Goal: Task Accomplishment & Management: Manage account settings

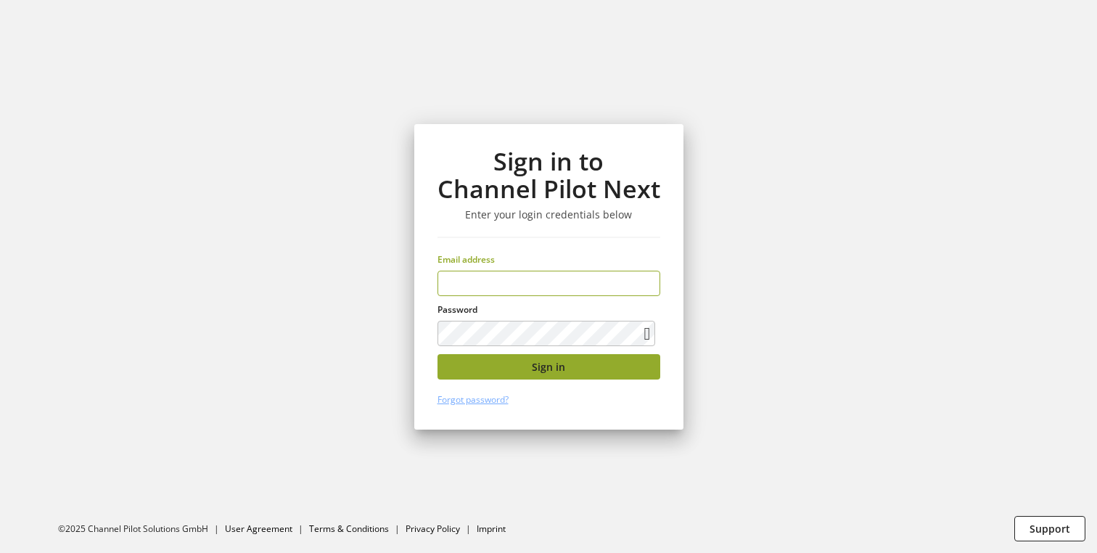
type input "**********"
click at [541, 369] on span "Sign in" at bounding box center [548, 366] width 33 height 15
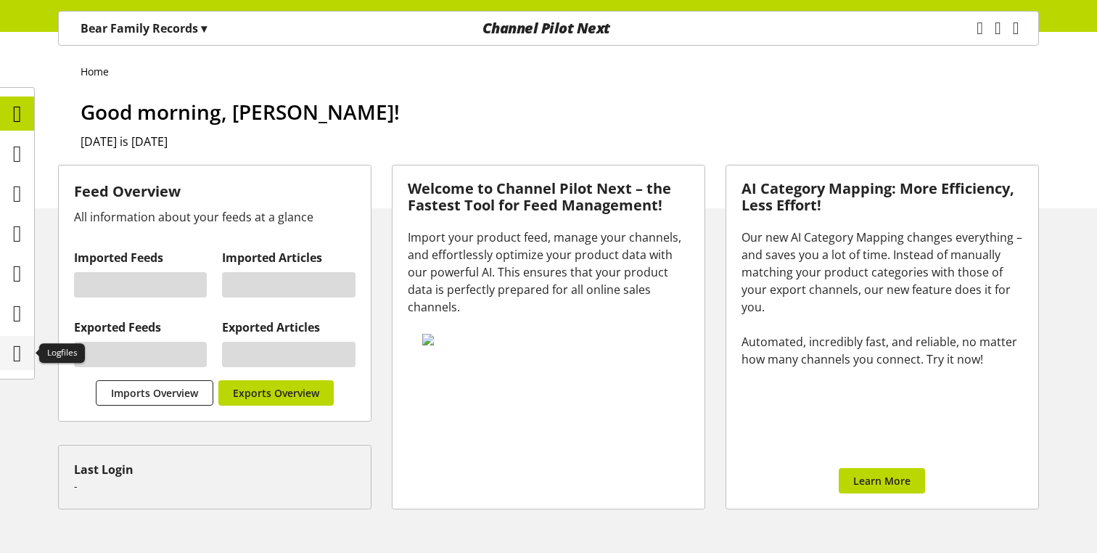
click at [13, 356] on icon at bounding box center [17, 353] width 9 height 29
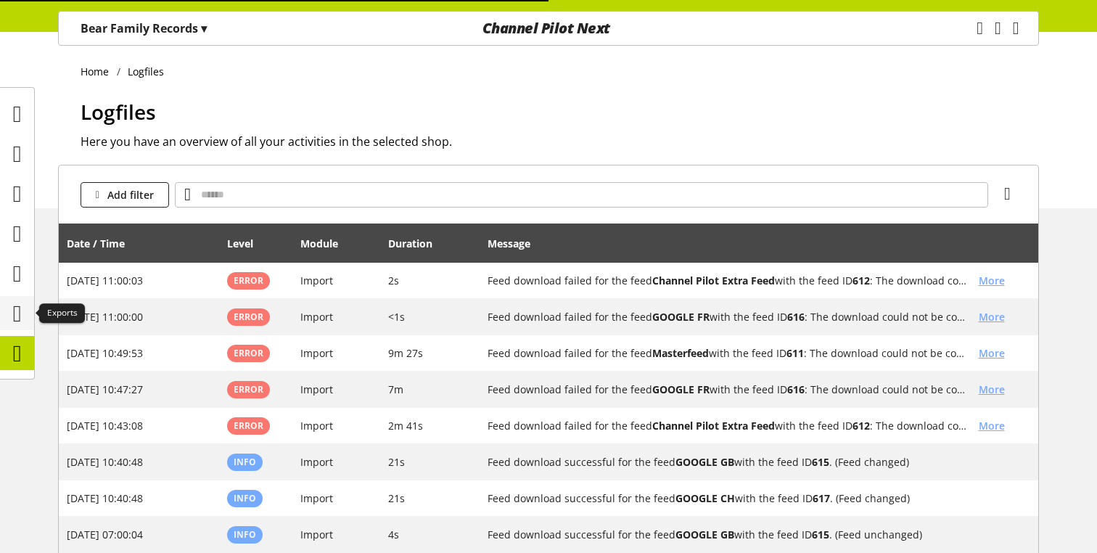
click at [30, 312] on div at bounding box center [17, 313] width 34 height 34
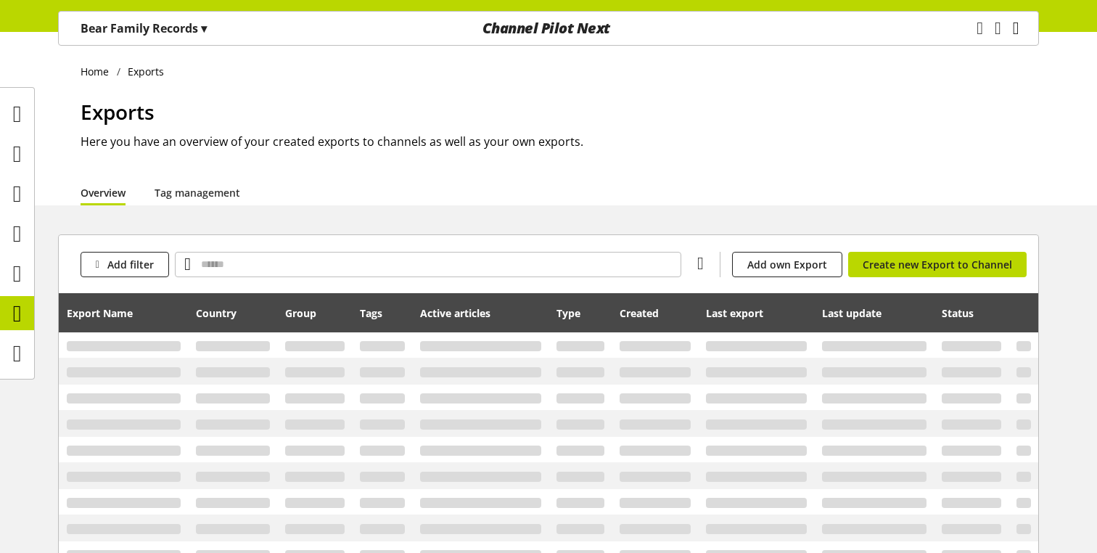
click at [1014, 31] on icon "main navigation" at bounding box center [1016, 28] width 7 height 26
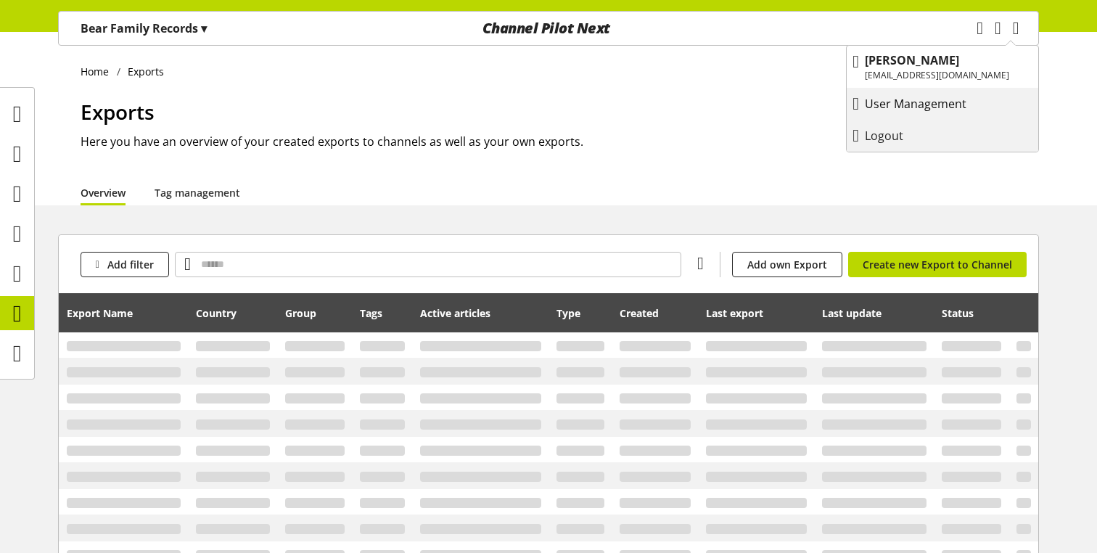
click at [911, 104] on p "User Management" at bounding box center [930, 103] width 131 height 17
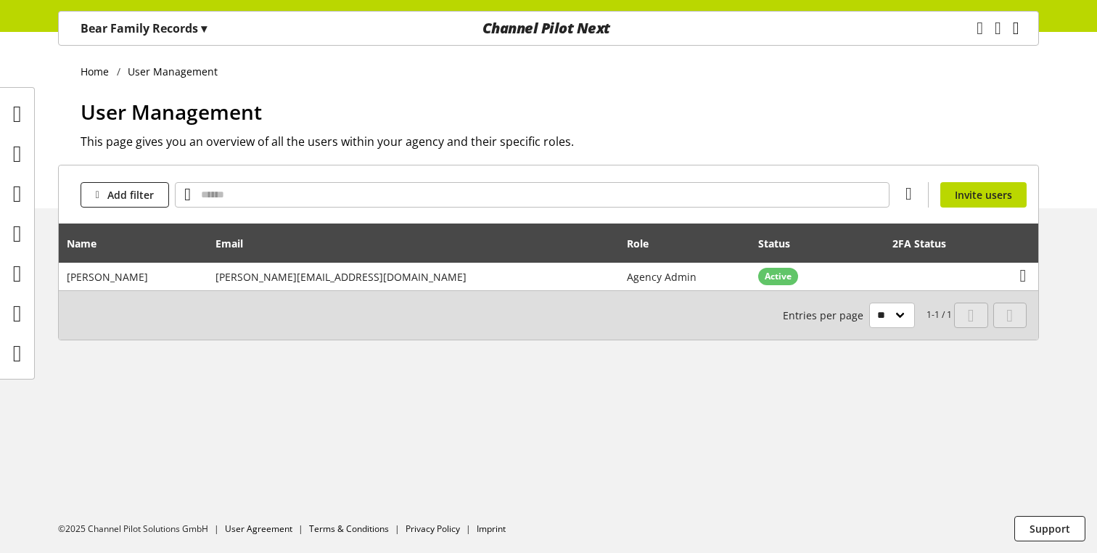
click at [1013, 37] on icon "main navigation" at bounding box center [1016, 28] width 7 height 26
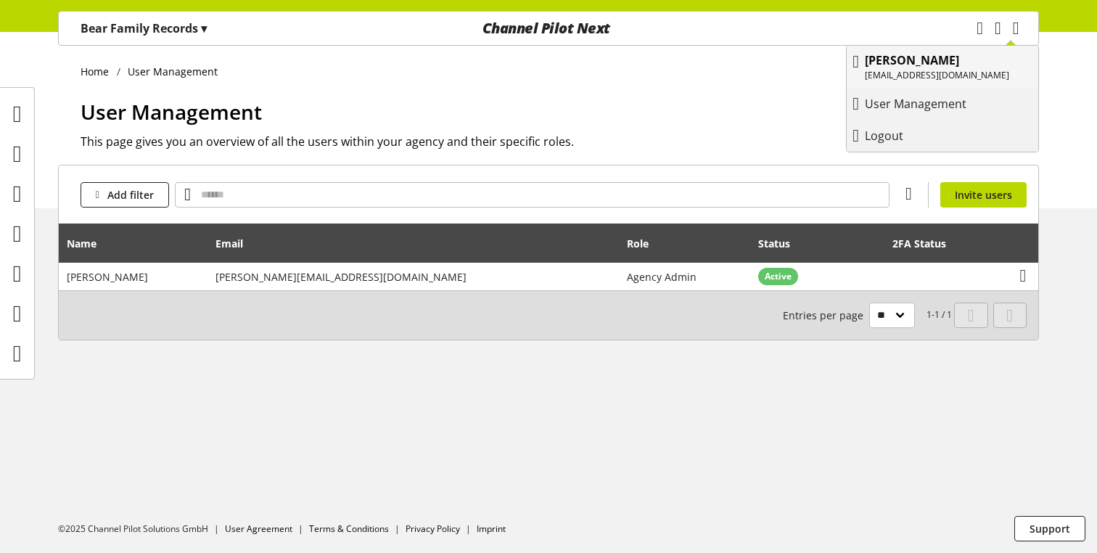
click at [945, 62] on b "Kaan Gökdemir" at bounding box center [912, 60] width 94 height 16
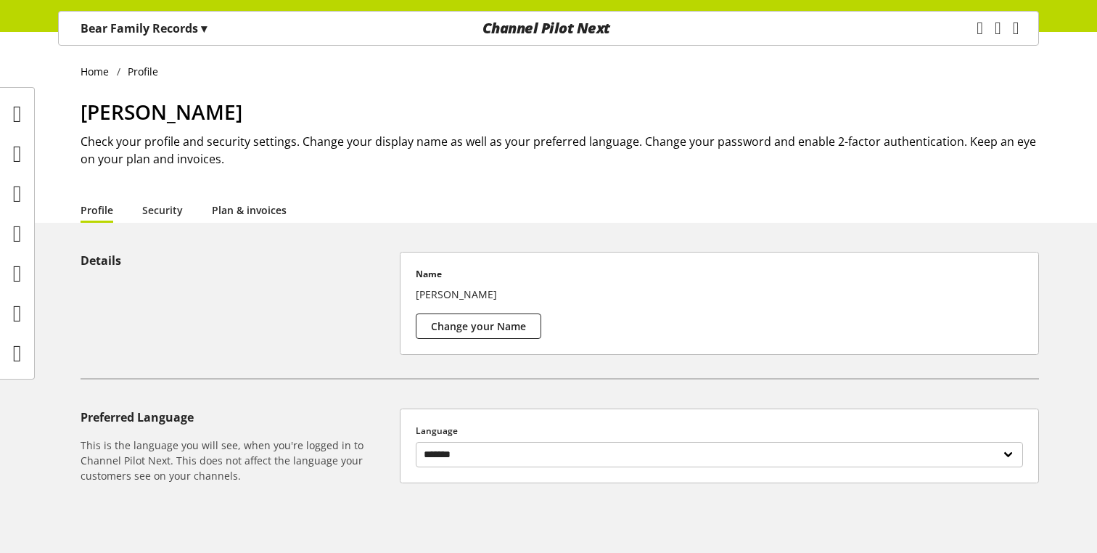
click at [250, 215] on link "Plan & invoices" at bounding box center [249, 209] width 75 height 15
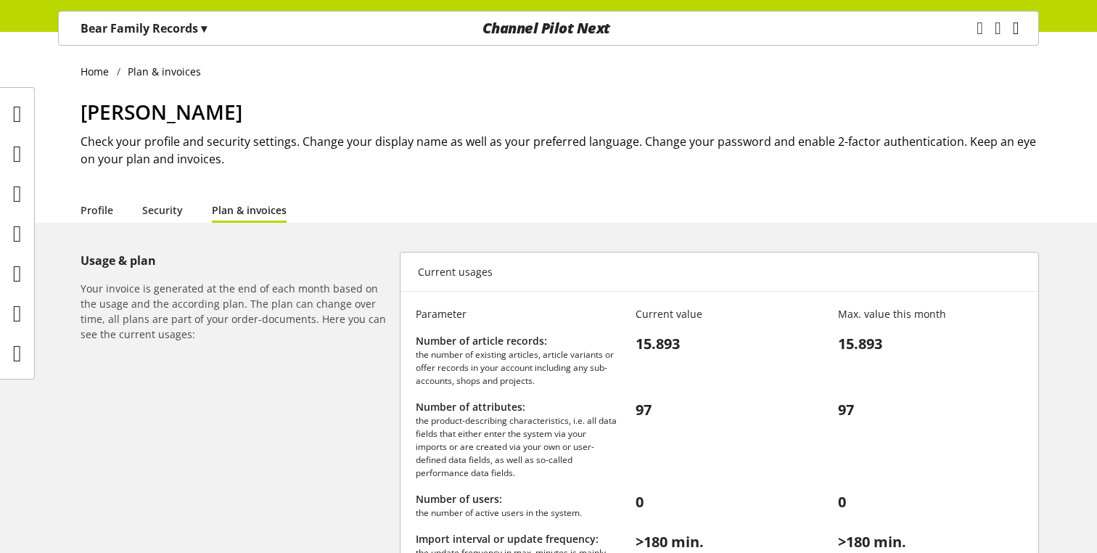
click at [1013, 33] on icon "main navigation" at bounding box center [1016, 28] width 7 height 26
